Goal: Task Accomplishment & Management: Use online tool/utility

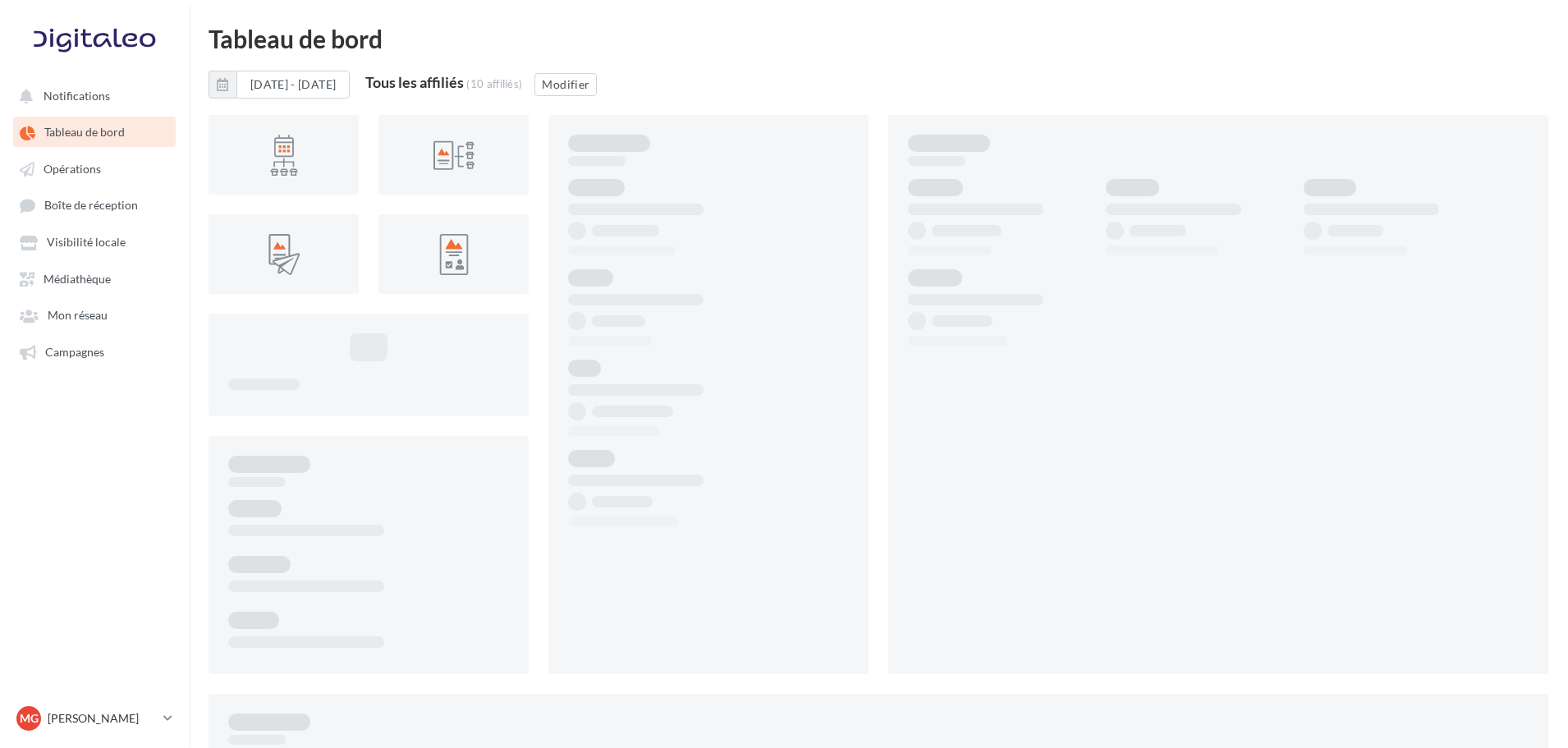
click at [83, 172] on span "Opérations" at bounding box center [72, 168] width 58 height 14
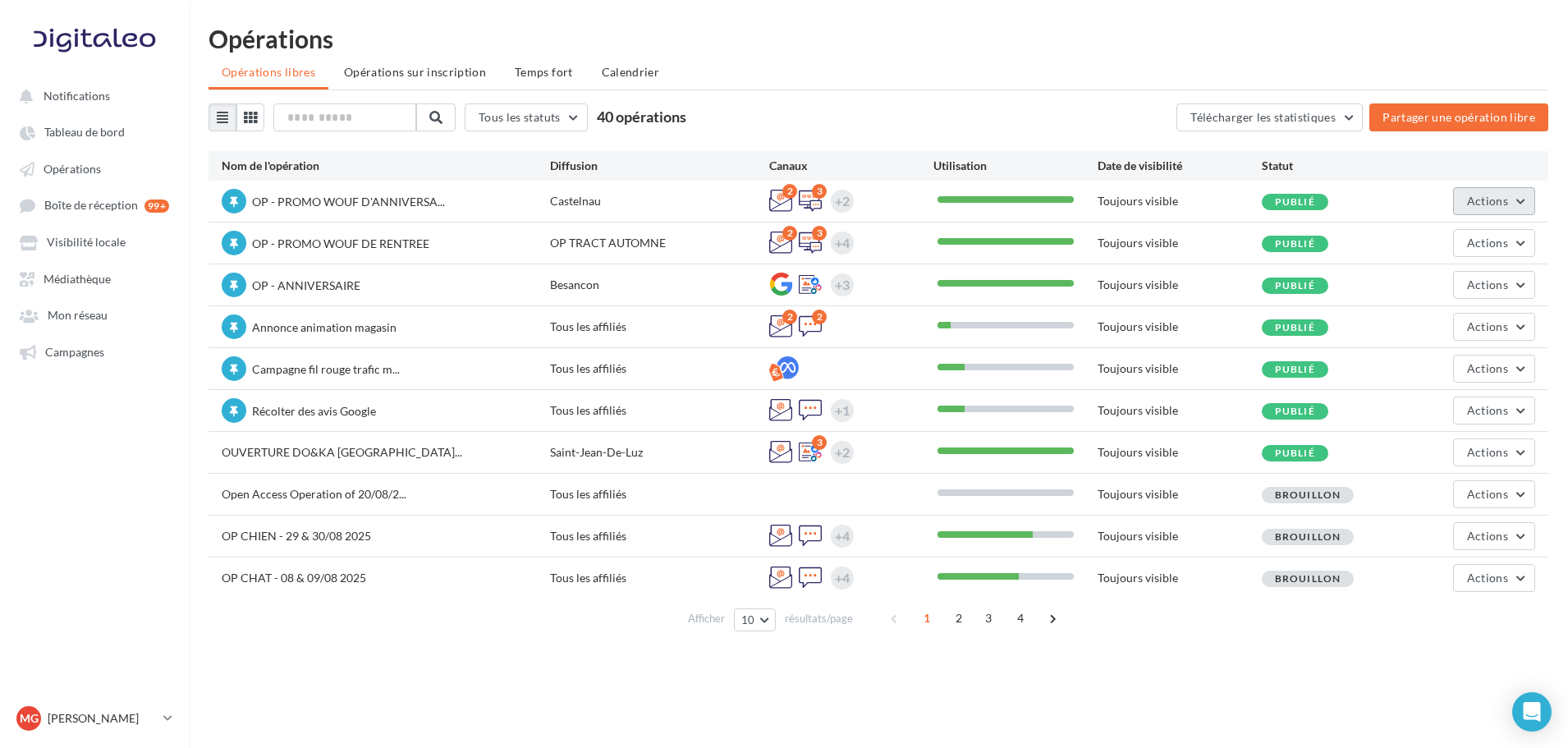
click at [1513, 202] on button "Actions" at bounding box center [1494, 201] width 82 height 28
click at [1454, 242] on button "Editer" at bounding box center [1448, 239] width 174 height 43
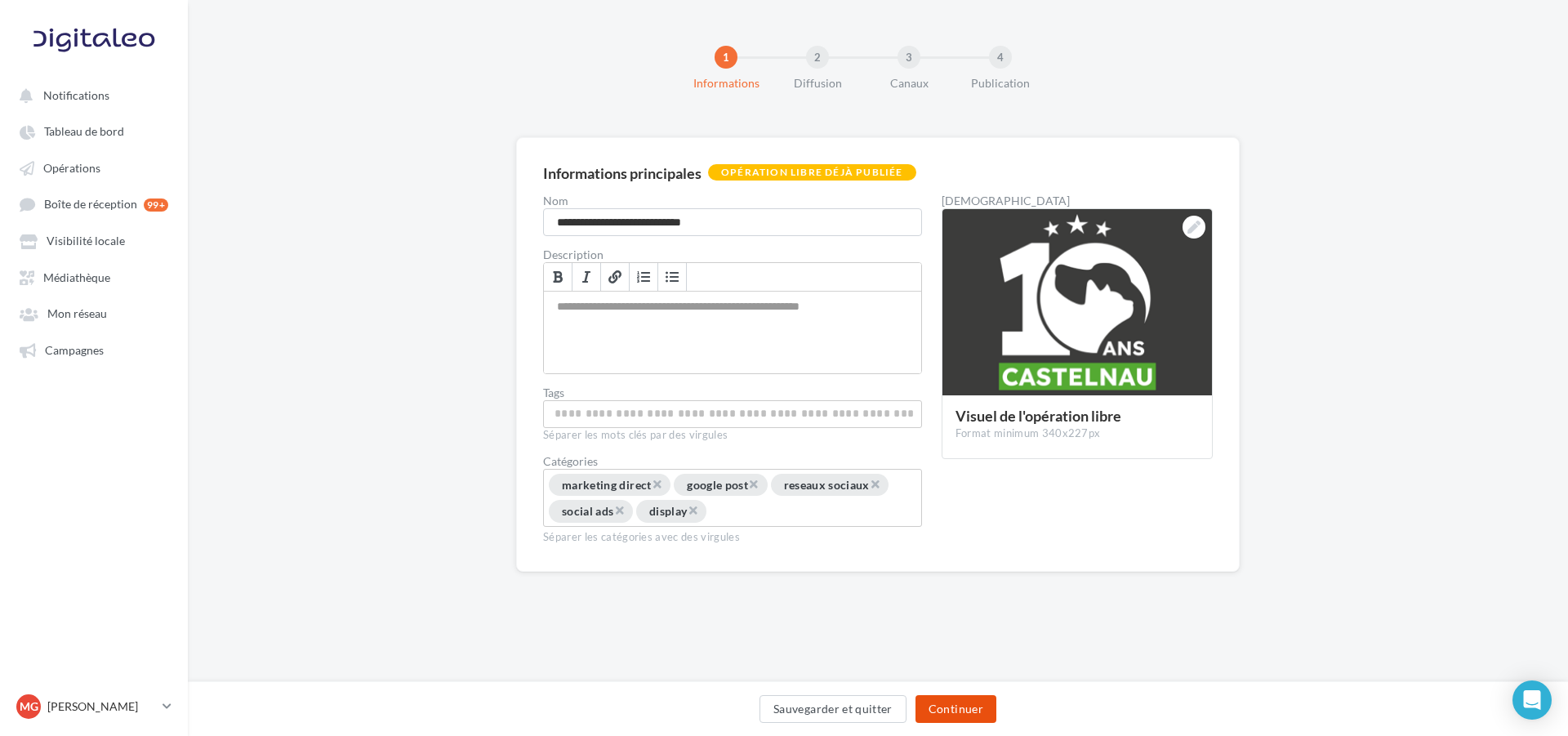
click at [942, 707] on button "Continuer" at bounding box center [956, 709] width 81 height 27
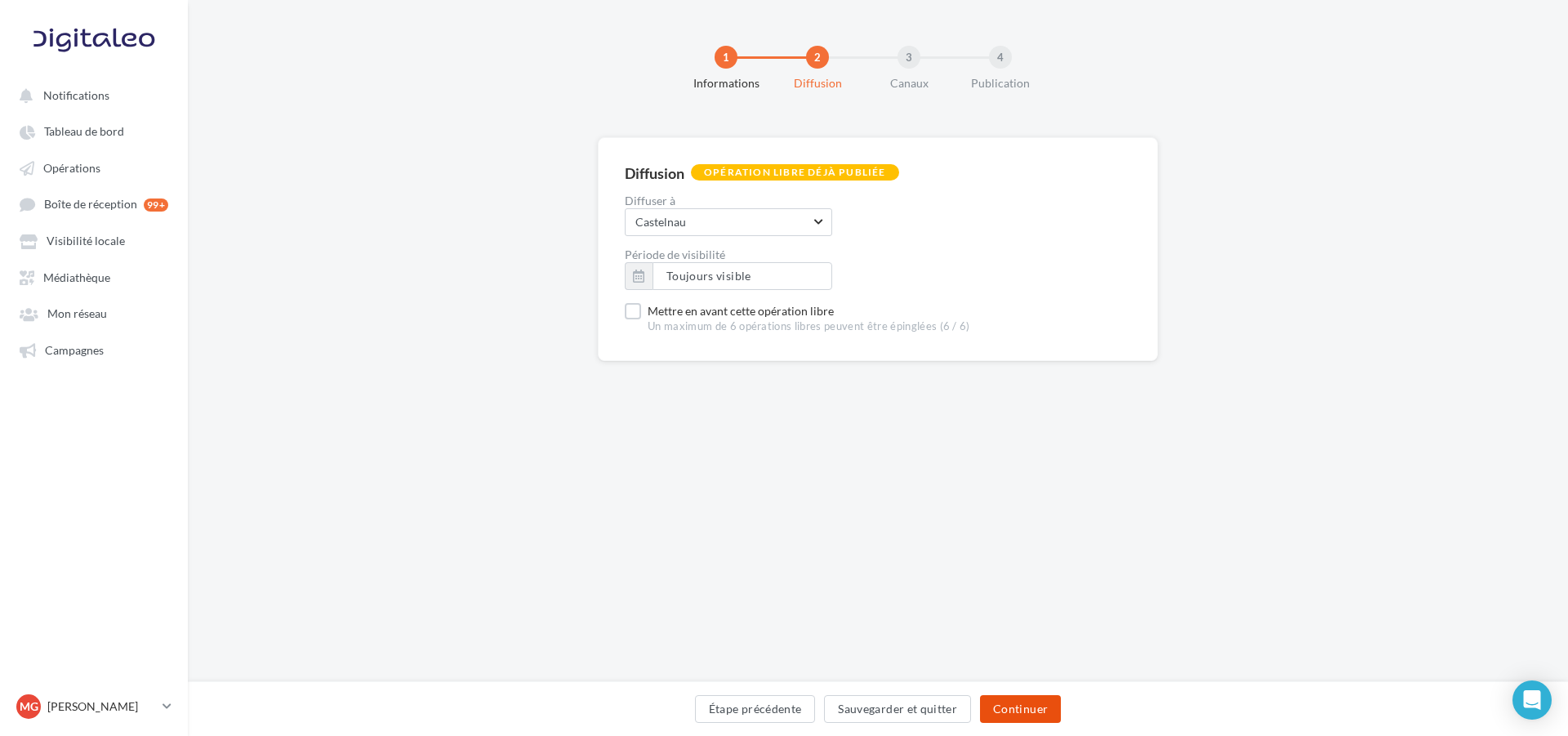
click at [1016, 705] on button "Continuer" at bounding box center [1020, 709] width 81 height 27
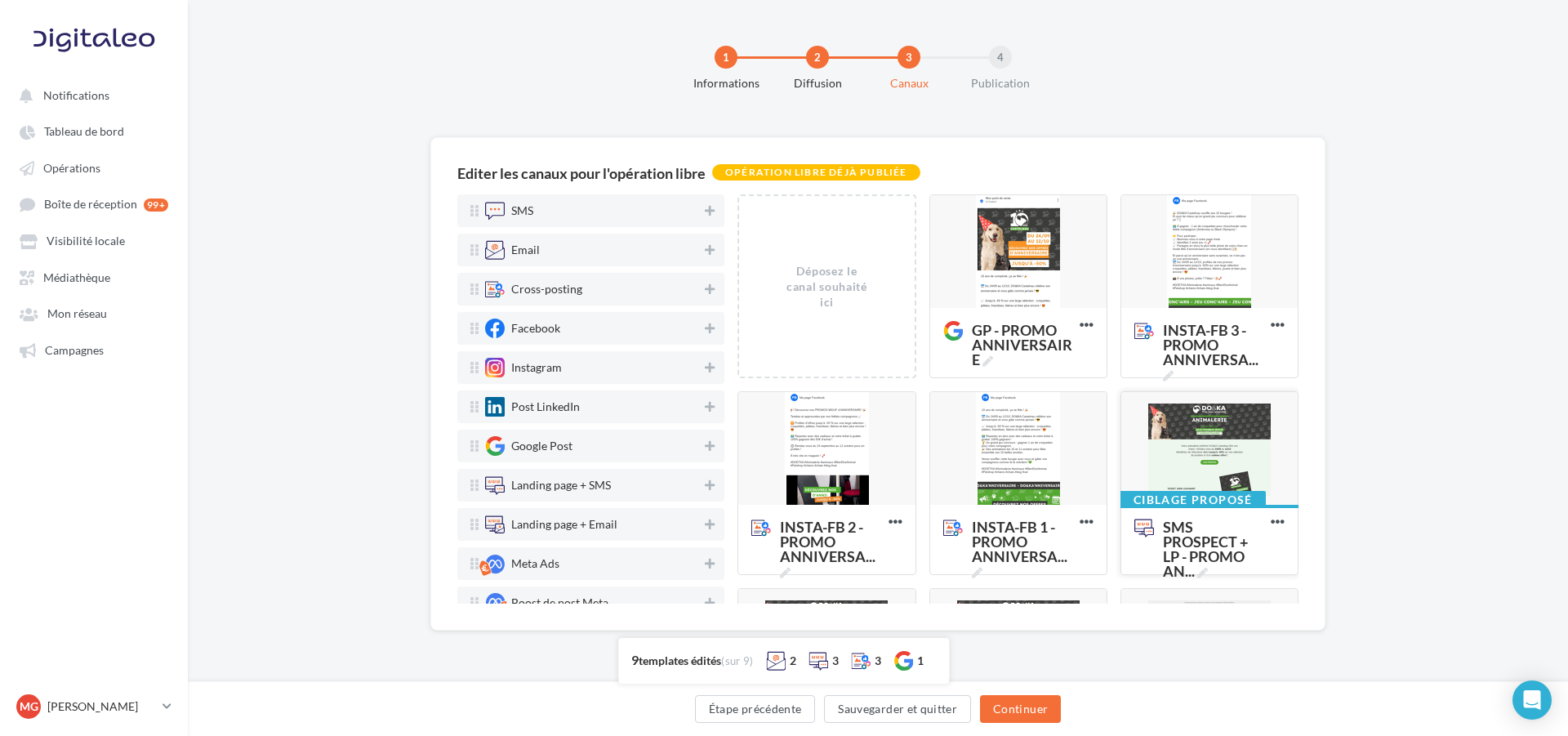
click at [1186, 447] on div at bounding box center [1209, 448] width 176 height 114
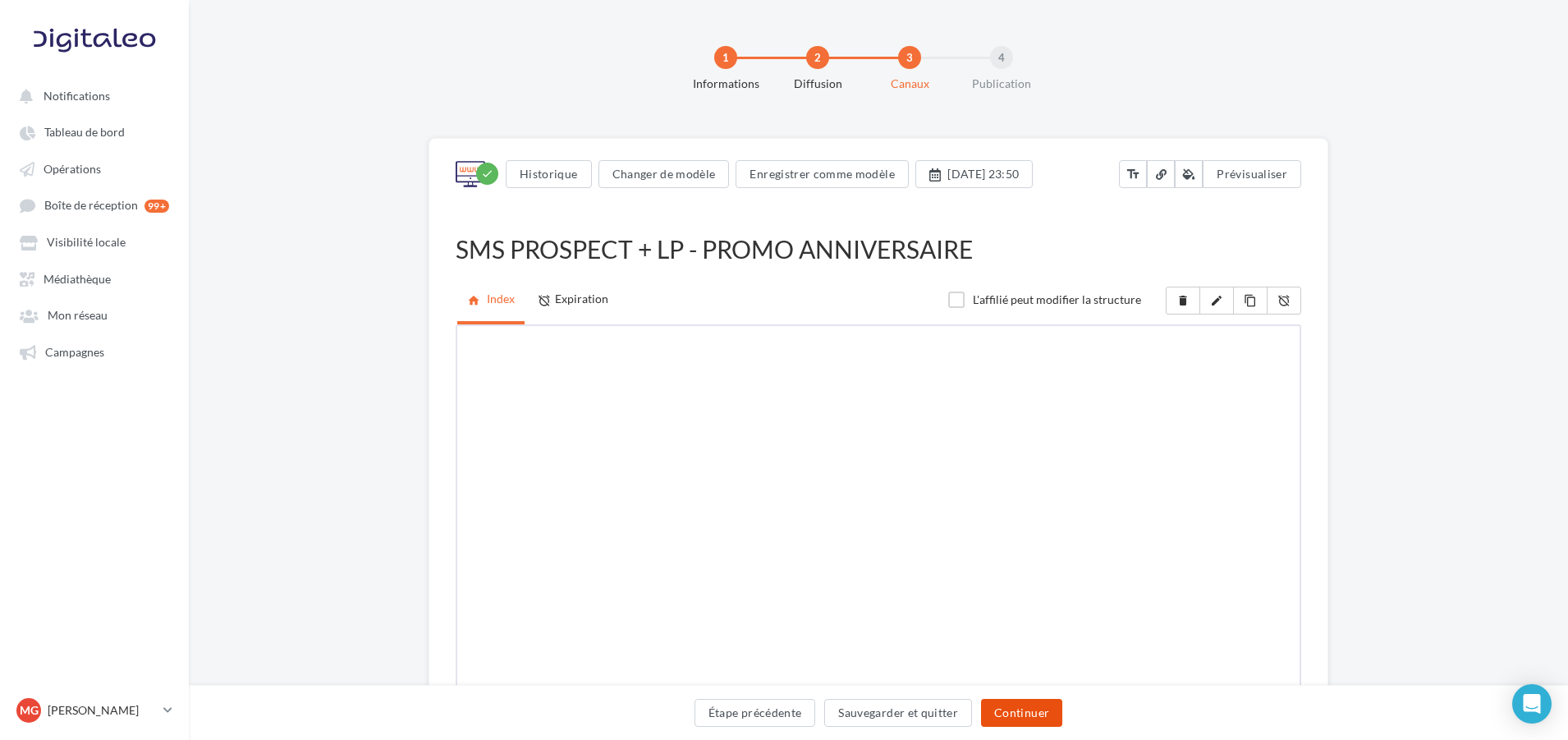
click at [1042, 712] on button "Continuer" at bounding box center [1021, 712] width 81 height 28
